Goal: Use online tool/utility: Utilize a website feature to perform a specific function

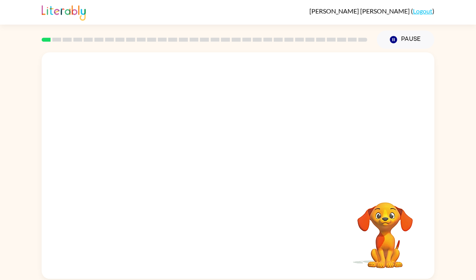
click at [45, 40] on rect at bounding box center [46, 40] width 9 height 4
click at [143, 154] on video "Your browser must support playing .mp4 files to use Literably. Please try using…" at bounding box center [238, 118] width 393 height 133
click at [148, 152] on video "Your browser must support playing .mp4 files to use Literably. Please try using…" at bounding box center [238, 118] width 393 height 133
click at [148, 150] on video "Your browser must support playing .mp4 files to use Literably. Please try using…" at bounding box center [238, 118] width 393 height 133
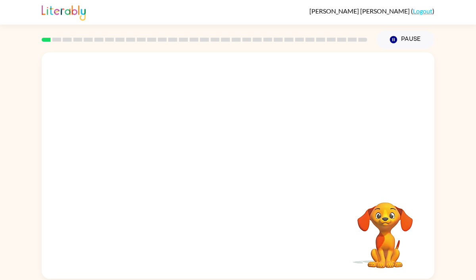
click at [148, 150] on video "Your browser must support playing .mp4 files to use Literably. Please try using…" at bounding box center [238, 118] width 393 height 133
click at [226, 163] on div at bounding box center [238, 169] width 51 height 29
click at [243, 170] on div at bounding box center [238, 169] width 51 height 29
click at [243, 170] on icon "button" at bounding box center [238, 170] width 14 height 14
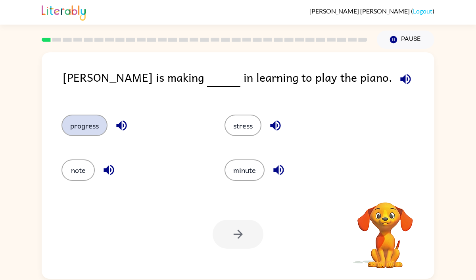
click at [76, 117] on button "progress" at bounding box center [85, 125] width 46 height 21
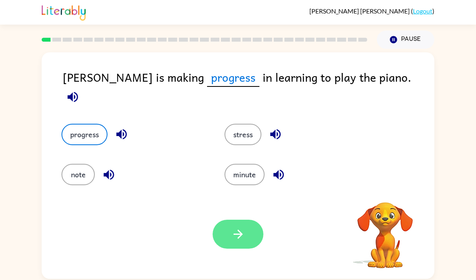
click at [253, 234] on button "button" at bounding box center [238, 234] width 51 height 29
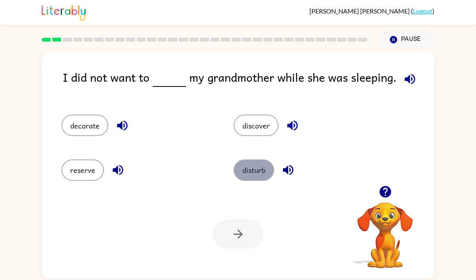
click at [263, 173] on button "disturb" at bounding box center [254, 170] width 40 height 21
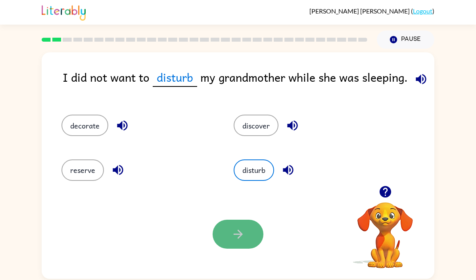
click at [248, 232] on button "button" at bounding box center [238, 234] width 51 height 29
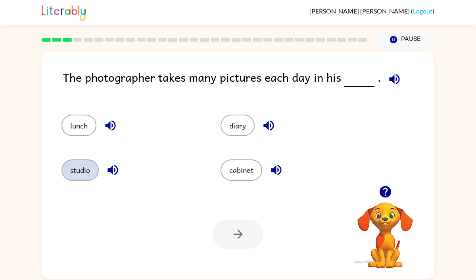
click at [87, 178] on button "studio" at bounding box center [80, 170] width 37 height 21
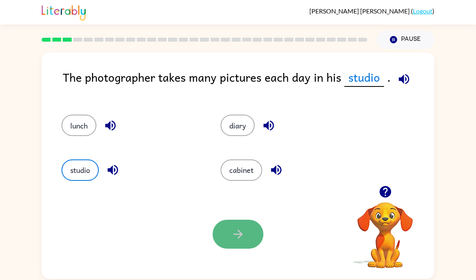
click at [236, 239] on icon "button" at bounding box center [238, 234] width 14 height 14
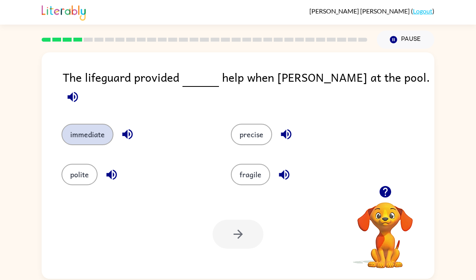
click at [92, 124] on button "immediate" at bounding box center [88, 134] width 52 height 21
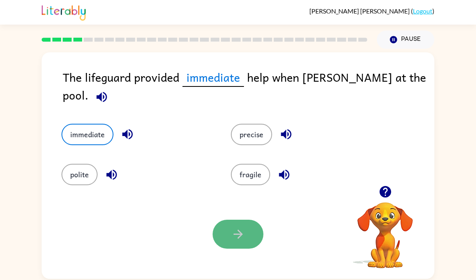
click at [233, 230] on icon "button" at bounding box center [238, 234] width 14 height 14
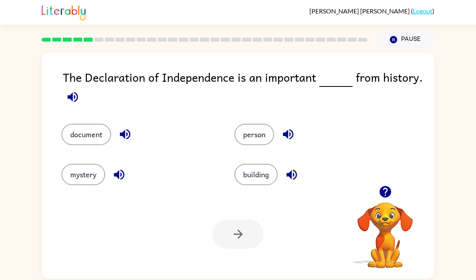
click at [77, 98] on icon "button" at bounding box center [72, 97] width 10 height 10
click at [69, 97] on icon "button" at bounding box center [72, 97] width 10 height 10
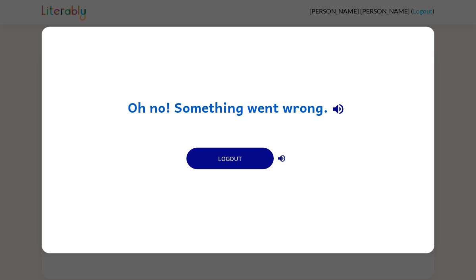
click at [470, 29] on div "Oh no! Something went wrong. Logout" at bounding box center [238, 140] width 476 height 280
click at [340, 105] on icon "button" at bounding box center [338, 109] width 10 height 10
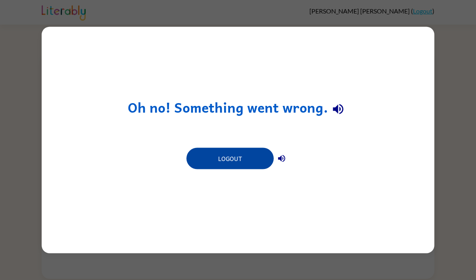
click at [247, 152] on button "Logout" at bounding box center [230, 158] width 87 height 21
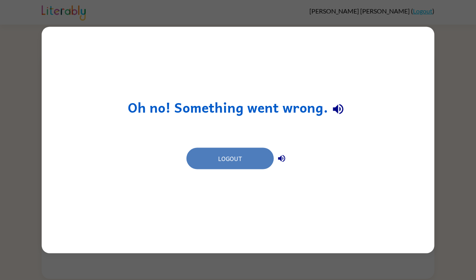
click at [233, 158] on button "Logout" at bounding box center [230, 158] width 87 height 21
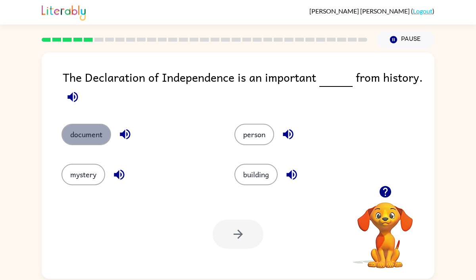
click at [100, 135] on button "document" at bounding box center [87, 134] width 50 height 21
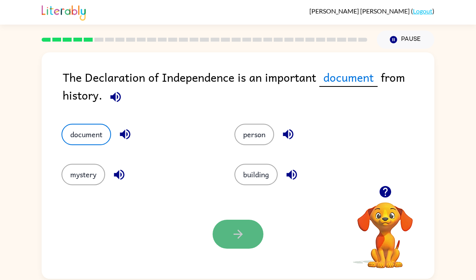
click at [226, 237] on button "button" at bounding box center [238, 234] width 51 height 29
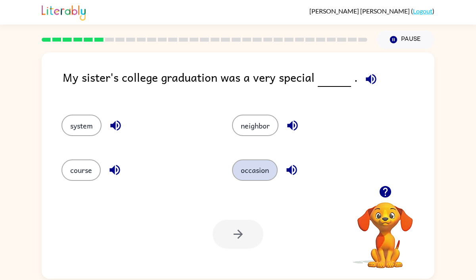
click at [267, 168] on button "occasion" at bounding box center [255, 170] width 46 height 21
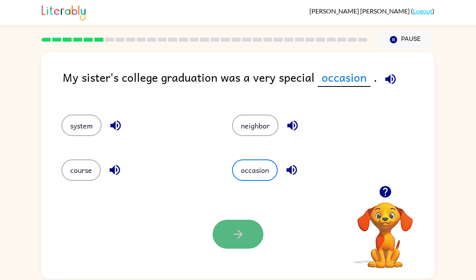
click at [237, 232] on icon "button" at bounding box center [238, 234] width 14 height 14
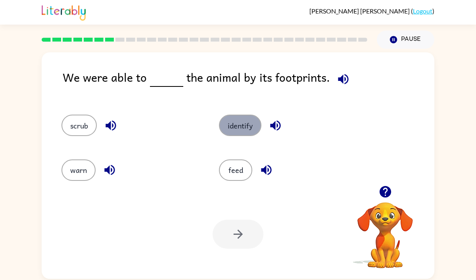
click at [245, 125] on button "identify" at bounding box center [240, 125] width 42 height 21
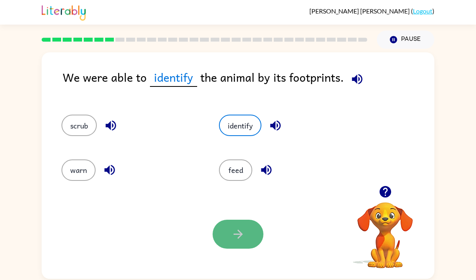
click at [245, 228] on icon "button" at bounding box center [238, 234] width 14 height 14
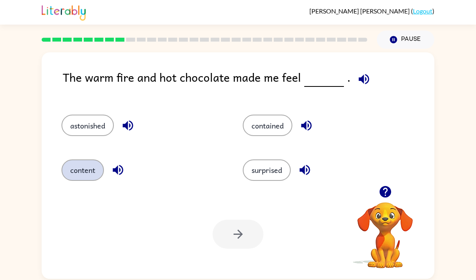
click at [92, 172] on button "content" at bounding box center [83, 170] width 42 height 21
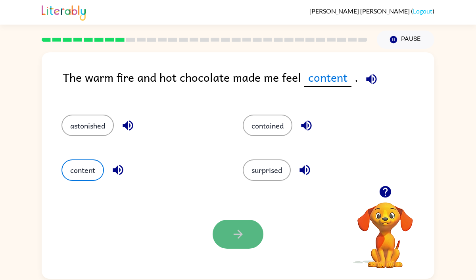
click at [220, 231] on button "button" at bounding box center [238, 234] width 51 height 29
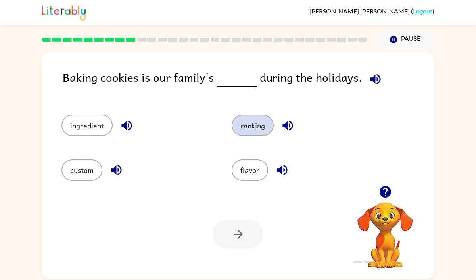
click at [254, 128] on button "ranking" at bounding box center [253, 125] width 42 height 21
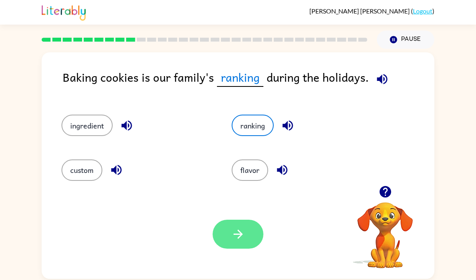
click at [250, 234] on button "button" at bounding box center [238, 234] width 51 height 29
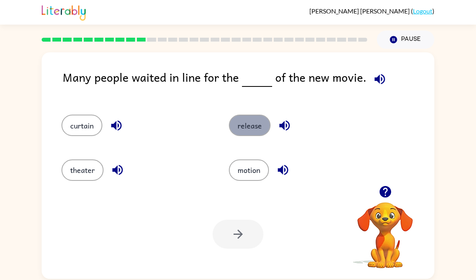
click at [246, 126] on button "release" at bounding box center [250, 125] width 42 height 21
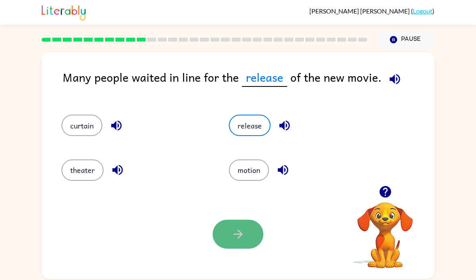
click at [242, 229] on icon "button" at bounding box center [238, 234] width 14 height 14
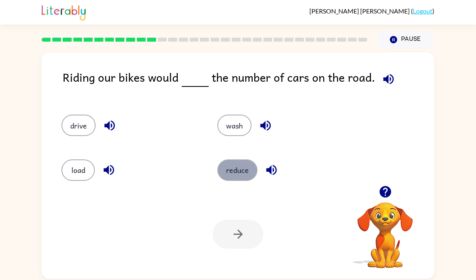
click at [240, 176] on button "reduce" at bounding box center [237, 170] width 40 height 21
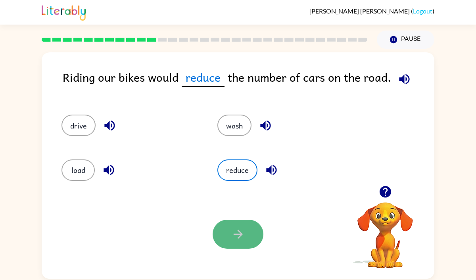
click at [253, 227] on button "button" at bounding box center [238, 234] width 51 height 29
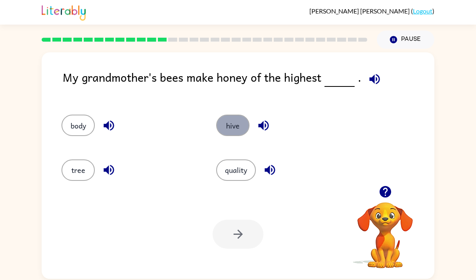
click at [232, 128] on button "hive" at bounding box center [232, 125] width 33 height 21
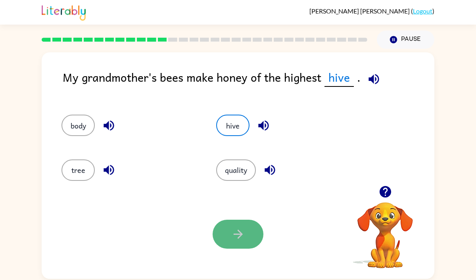
click at [243, 225] on button "button" at bounding box center [238, 234] width 51 height 29
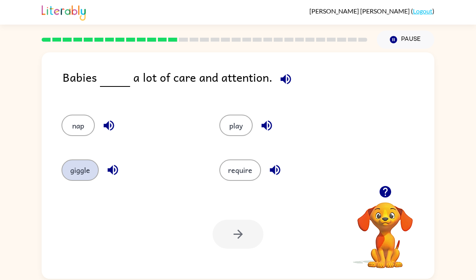
click at [66, 173] on button "giggle" at bounding box center [80, 170] width 37 height 21
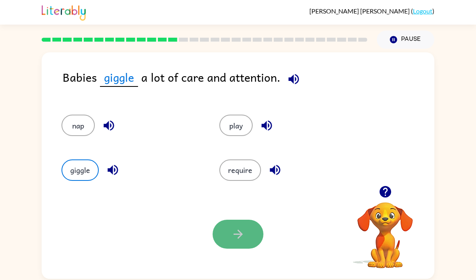
click at [224, 236] on button "button" at bounding box center [238, 234] width 51 height 29
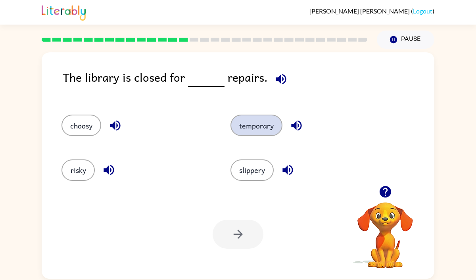
click at [237, 124] on button "temporary" at bounding box center [257, 125] width 52 height 21
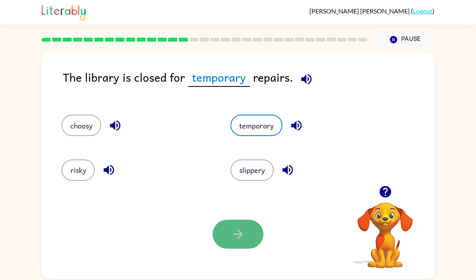
click at [234, 225] on button "button" at bounding box center [238, 234] width 51 height 29
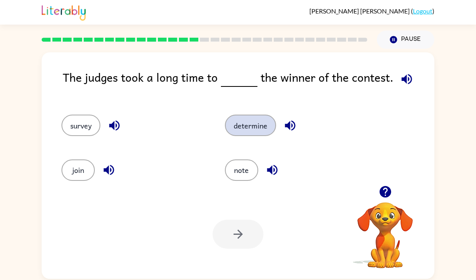
click at [259, 117] on button "determine" at bounding box center [250, 125] width 51 height 21
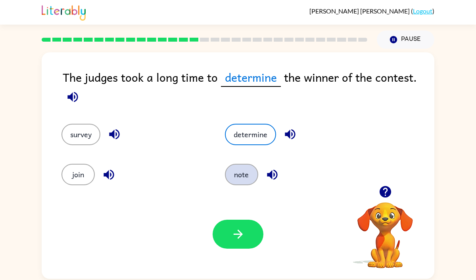
click at [249, 172] on button "note" at bounding box center [241, 174] width 33 height 21
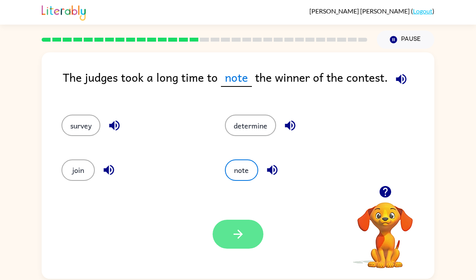
click at [243, 238] on icon "button" at bounding box center [238, 234] width 14 height 14
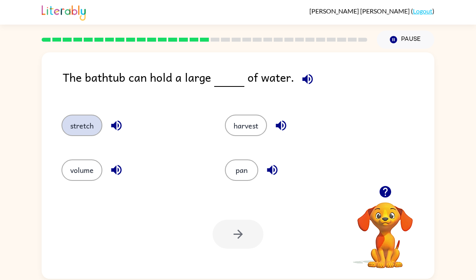
click at [87, 121] on button "stretch" at bounding box center [82, 125] width 41 height 21
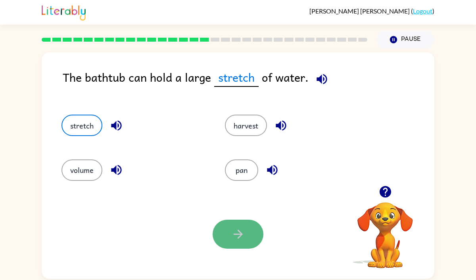
click at [236, 233] on icon "button" at bounding box center [238, 234] width 14 height 14
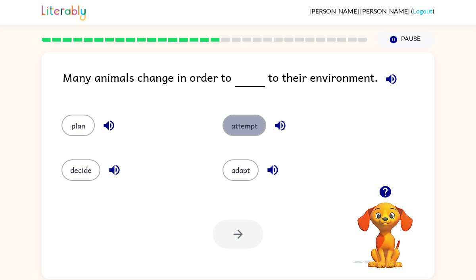
click at [241, 119] on button "attempt" at bounding box center [245, 125] width 44 height 21
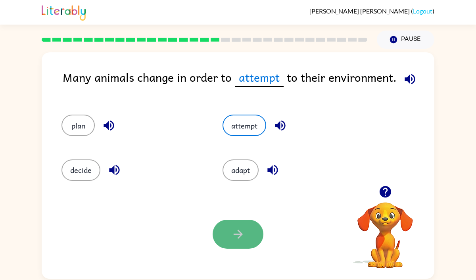
click at [242, 237] on icon "button" at bounding box center [238, 234] width 14 height 14
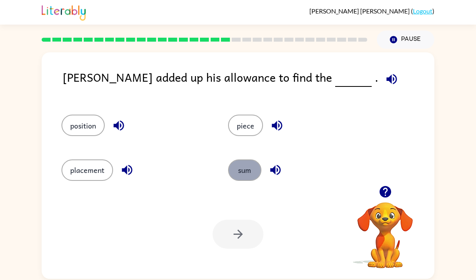
click at [242, 173] on button "sum" at bounding box center [244, 170] width 33 height 21
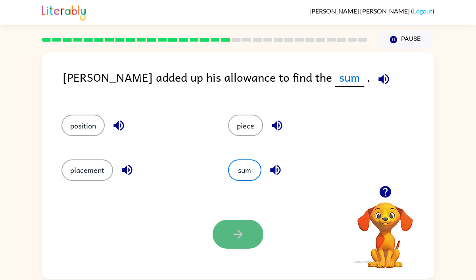
click at [235, 223] on button "button" at bounding box center [238, 234] width 51 height 29
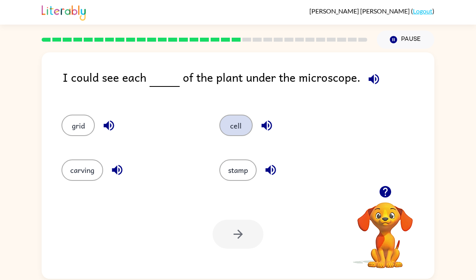
click at [240, 125] on button "cell" at bounding box center [235, 125] width 33 height 21
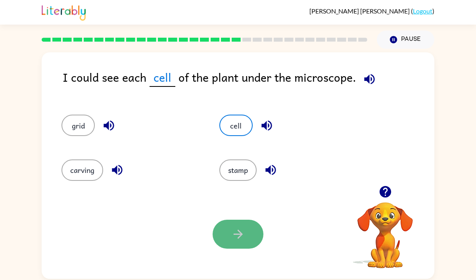
click at [240, 224] on button "button" at bounding box center [238, 234] width 51 height 29
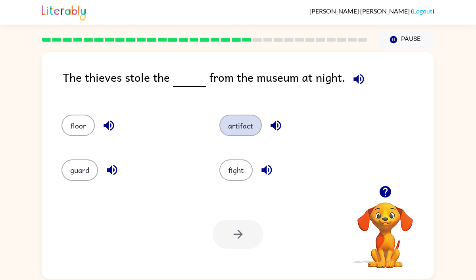
click at [250, 125] on button "artifact" at bounding box center [240, 125] width 42 height 21
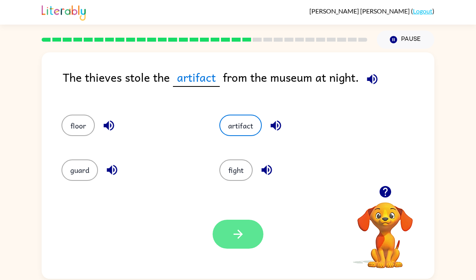
click at [248, 237] on button "button" at bounding box center [238, 234] width 51 height 29
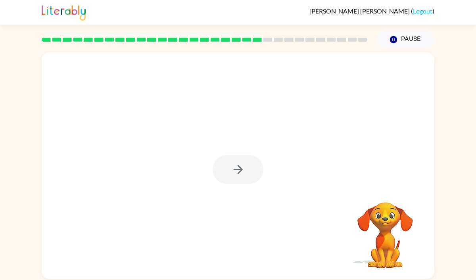
click at [238, 170] on div at bounding box center [238, 169] width 51 height 29
click at [243, 171] on icon "button" at bounding box center [238, 170] width 14 height 14
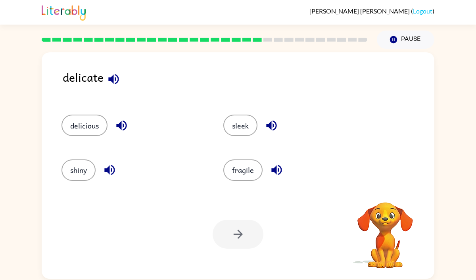
click at [113, 77] on icon "button" at bounding box center [113, 79] width 10 height 10
click at [241, 170] on button "fragile" at bounding box center [242, 170] width 39 height 21
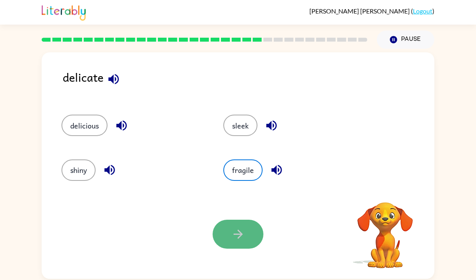
click at [246, 229] on button "button" at bounding box center [238, 234] width 51 height 29
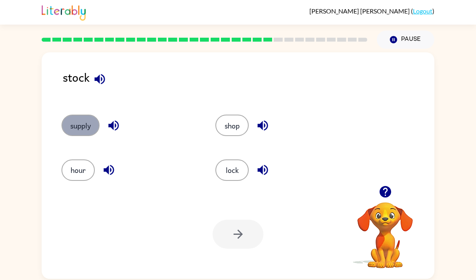
click at [81, 125] on button "supply" at bounding box center [81, 125] width 38 height 21
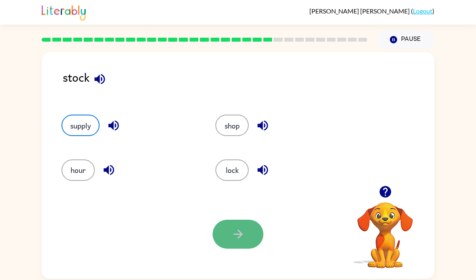
click at [240, 235] on icon "button" at bounding box center [237, 234] width 9 height 9
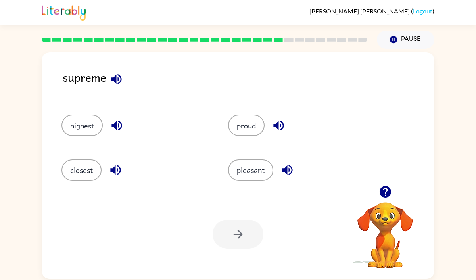
click at [119, 81] on icon "button" at bounding box center [117, 79] width 14 height 14
click at [84, 128] on button "highest" at bounding box center [82, 125] width 41 height 21
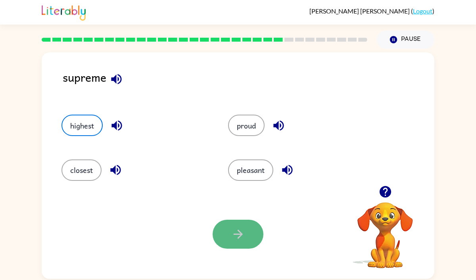
click at [229, 223] on button "button" at bounding box center [238, 234] width 51 height 29
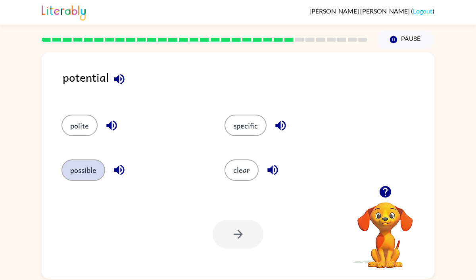
click at [88, 169] on button "possible" at bounding box center [84, 170] width 44 height 21
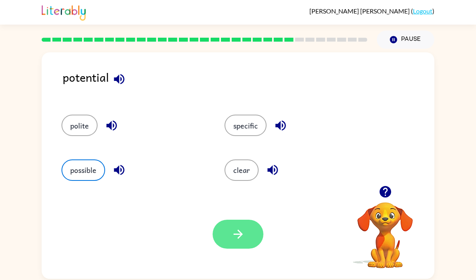
click at [247, 235] on button "button" at bounding box center [238, 234] width 51 height 29
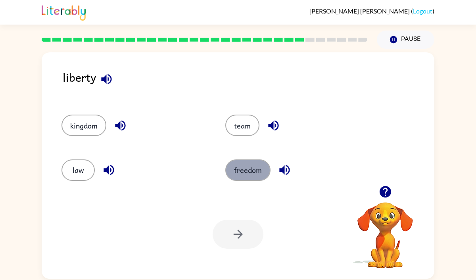
click at [265, 166] on button "freedom" at bounding box center [247, 170] width 45 height 21
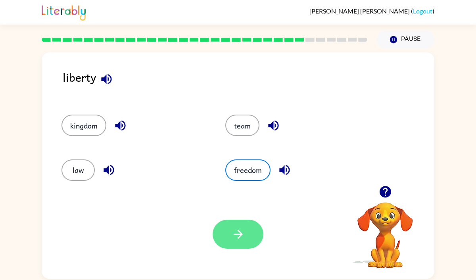
click at [241, 232] on icon "button" at bounding box center [238, 234] width 14 height 14
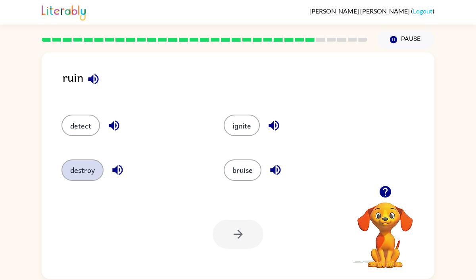
click at [76, 165] on button "destroy" at bounding box center [83, 170] width 42 height 21
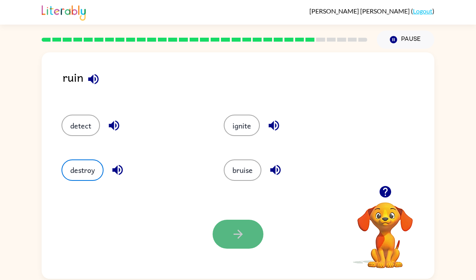
click at [228, 229] on button "button" at bounding box center [238, 234] width 51 height 29
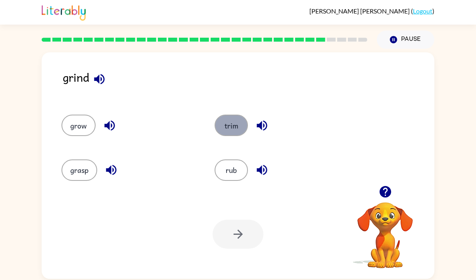
click at [222, 129] on button "trim" at bounding box center [231, 125] width 33 height 21
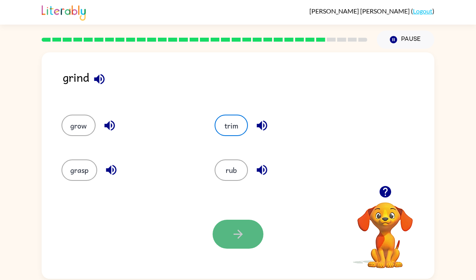
click at [234, 220] on button "button" at bounding box center [238, 234] width 51 height 29
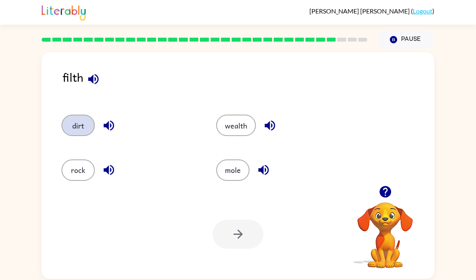
click at [81, 128] on button "dirt" at bounding box center [78, 125] width 33 height 21
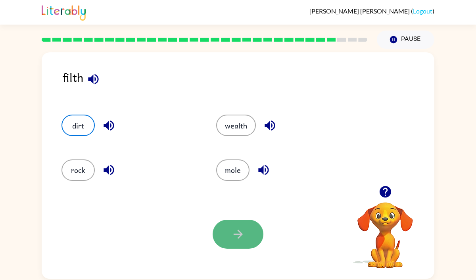
click at [222, 229] on button "button" at bounding box center [238, 234] width 51 height 29
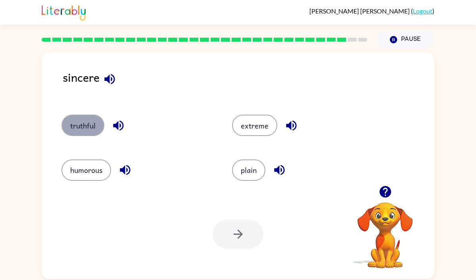
click at [85, 122] on button "truthful" at bounding box center [83, 125] width 43 height 21
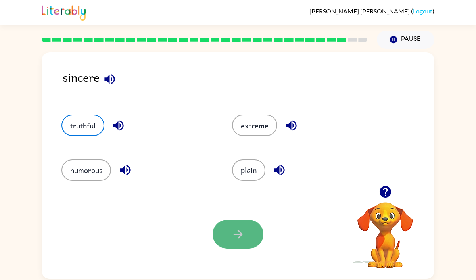
click at [223, 240] on button "button" at bounding box center [238, 234] width 51 height 29
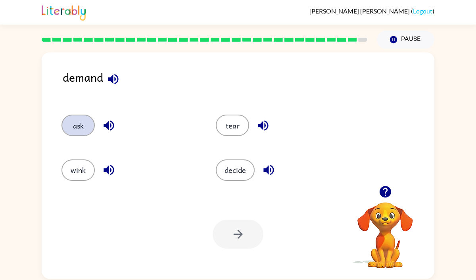
click at [83, 129] on button "ask" at bounding box center [78, 125] width 33 height 21
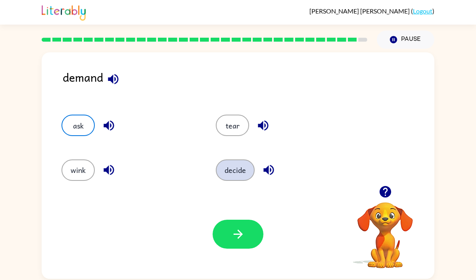
click at [237, 166] on button "decide" at bounding box center [235, 170] width 39 height 21
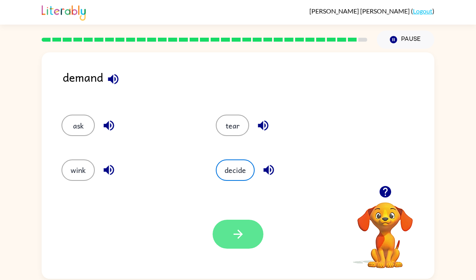
click at [241, 234] on icon "button" at bounding box center [237, 234] width 9 height 9
